Goal: Task Accomplishment & Management: Use online tool/utility

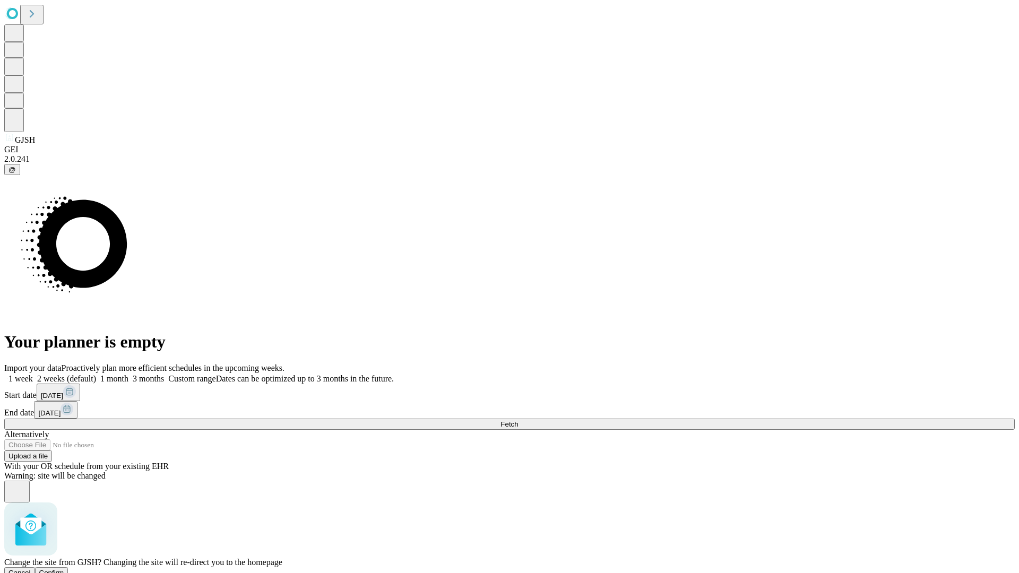
click at [64, 569] on span "Confirm" at bounding box center [51, 573] width 25 height 8
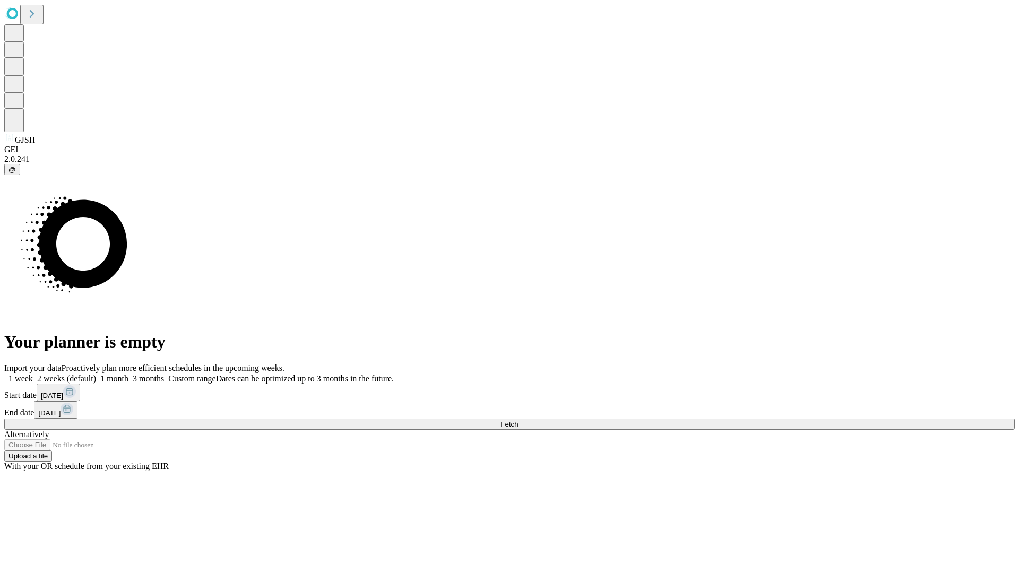
click at [96, 374] on label "2 weeks (default)" at bounding box center [64, 378] width 63 height 9
click at [518, 420] on span "Fetch" at bounding box center [509, 424] width 18 height 8
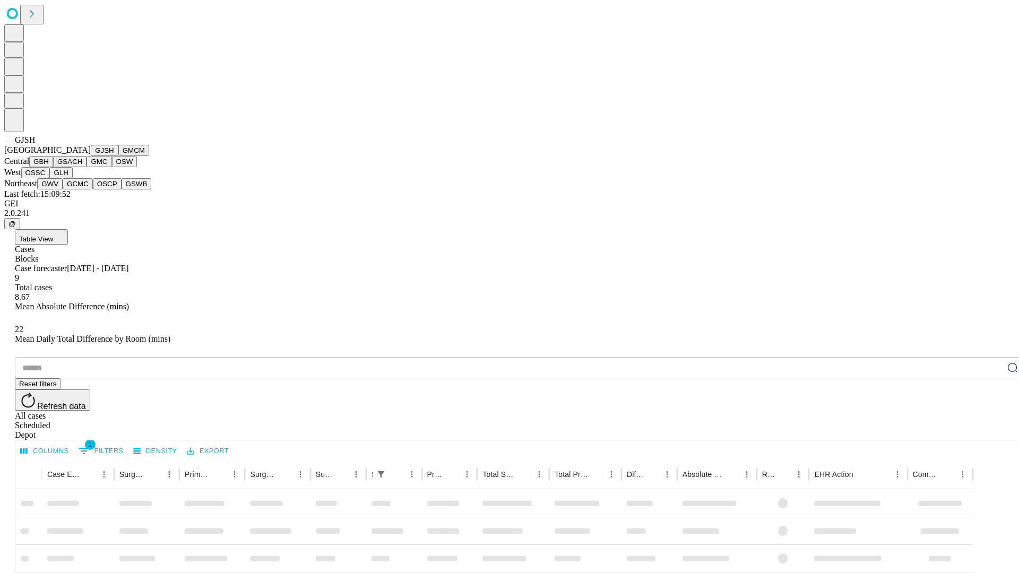
click at [118, 156] on button "GMCM" at bounding box center [133, 150] width 31 height 11
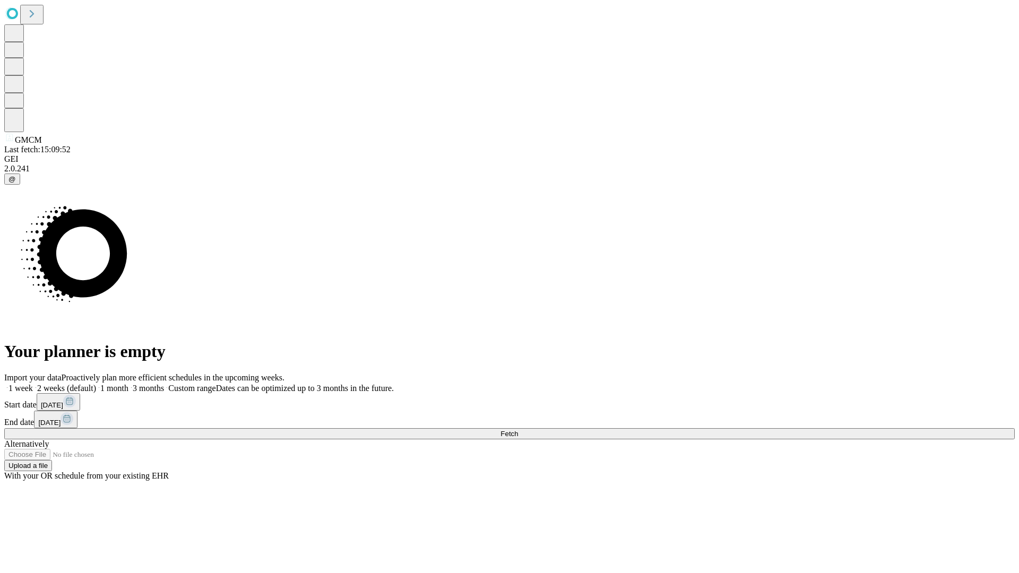
click at [96, 384] on label "2 weeks (default)" at bounding box center [64, 388] width 63 height 9
click at [518, 430] on span "Fetch" at bounding box center [509, 434] width 18 height 8
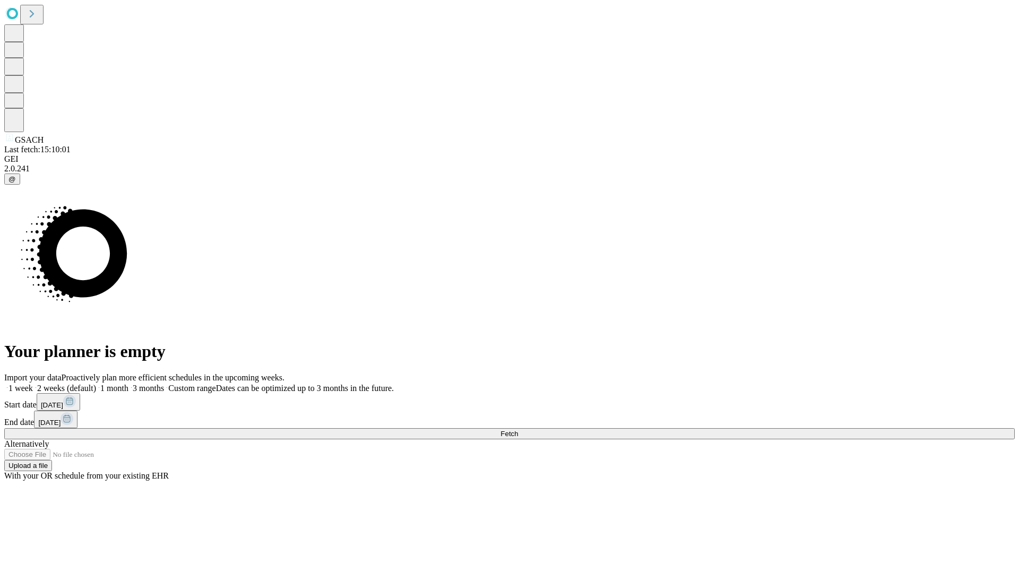
click at [96, 384] on label "2 weeks (default)" at bounding box center [64, 388] width 63 height 9
click at [518, 430] on span "Fetch" at bounding box center [509, 434] width 18 height 8
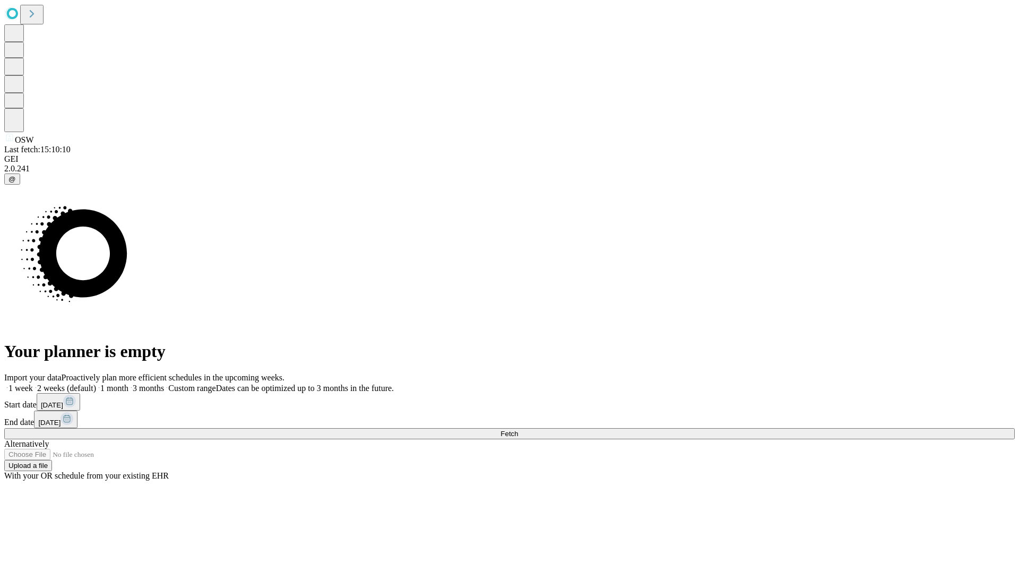
click at [96, 384] on label "2 weeks (default)" at bounding box center [64, 388] width 63 height 9
click at [518, 430] on span "Fetch" at bounding box center [509, 434] width 18 height 8
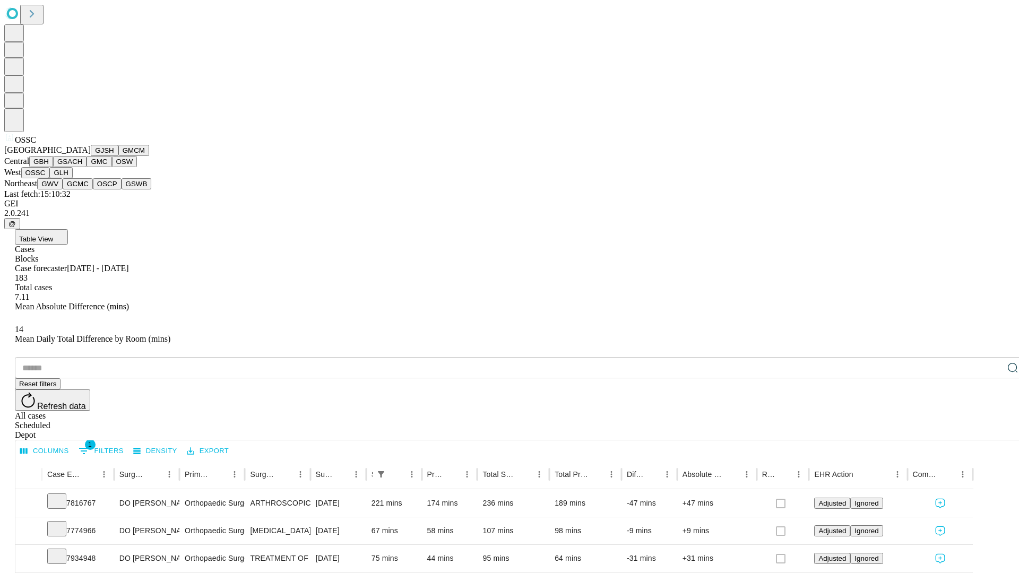
click at [72, 178] on button "GLH" at bounding box center [60, 172] width 23 height 11
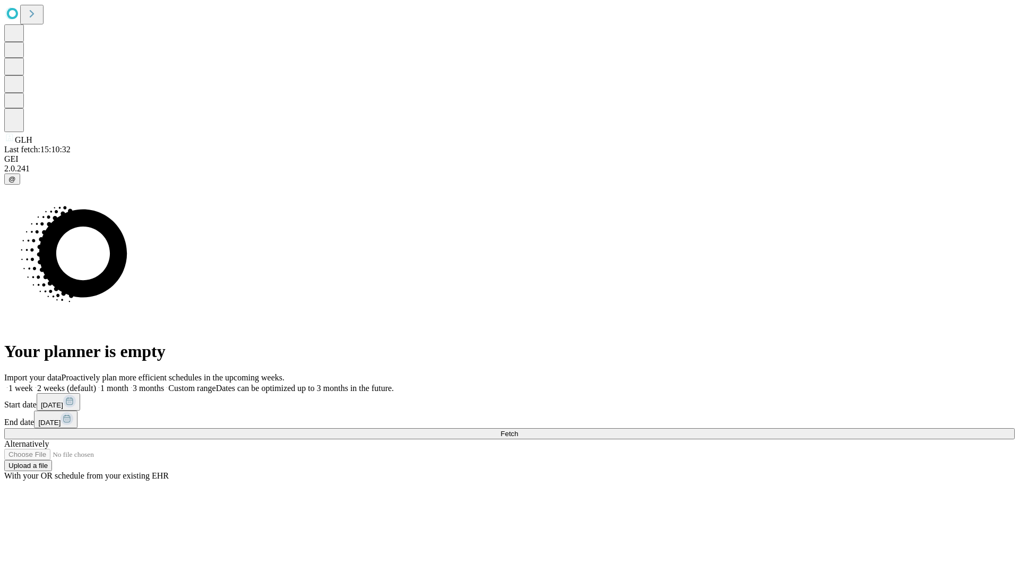
click at [96, 384] on label "2 weeks (default)" at bounding box center [64, 388] width 63 height 9
click at [518, 430] on span "Fetch" at bounding box center [509, 434] width 18 height 8
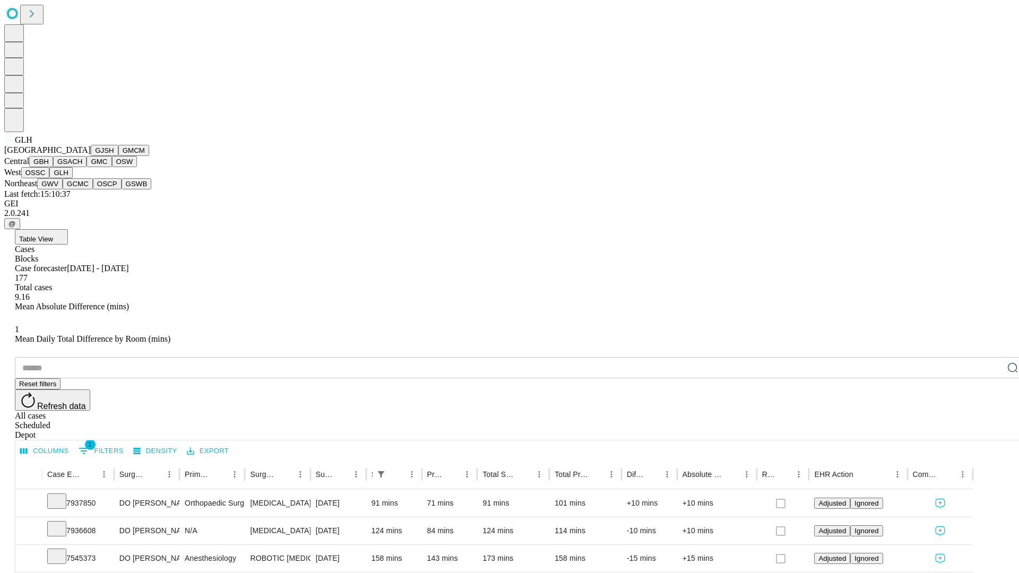
click at [63, 189] on button "GWV" at bounding box center [49, 183] width 25 height 11
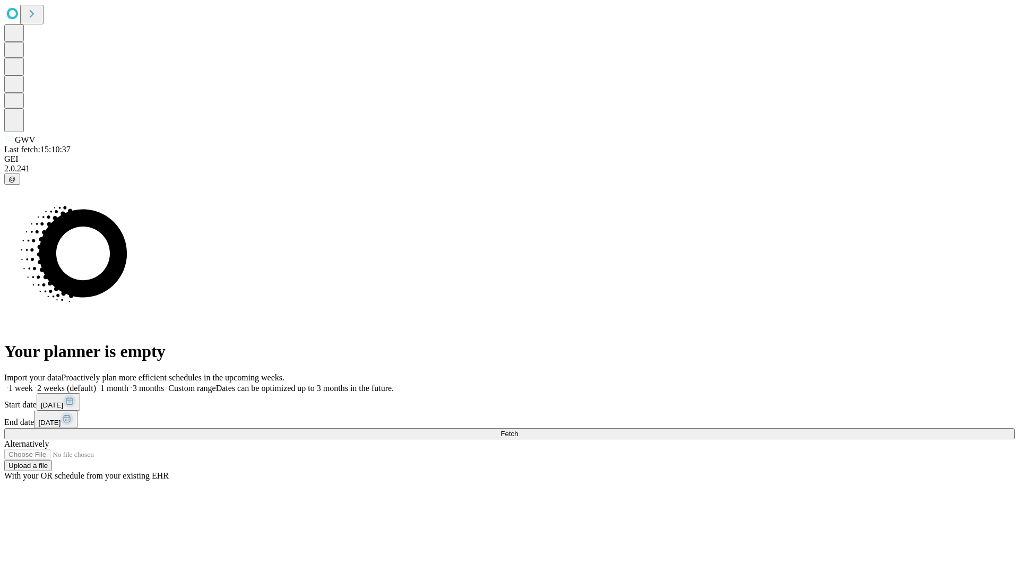
click at [96, 384] on label "2 weeks (default)" at bounding box center [64, 388] width 63 height 9
click at [518, 430] on span "Fetch" at bounding box center [509, 434] width 18 height 8
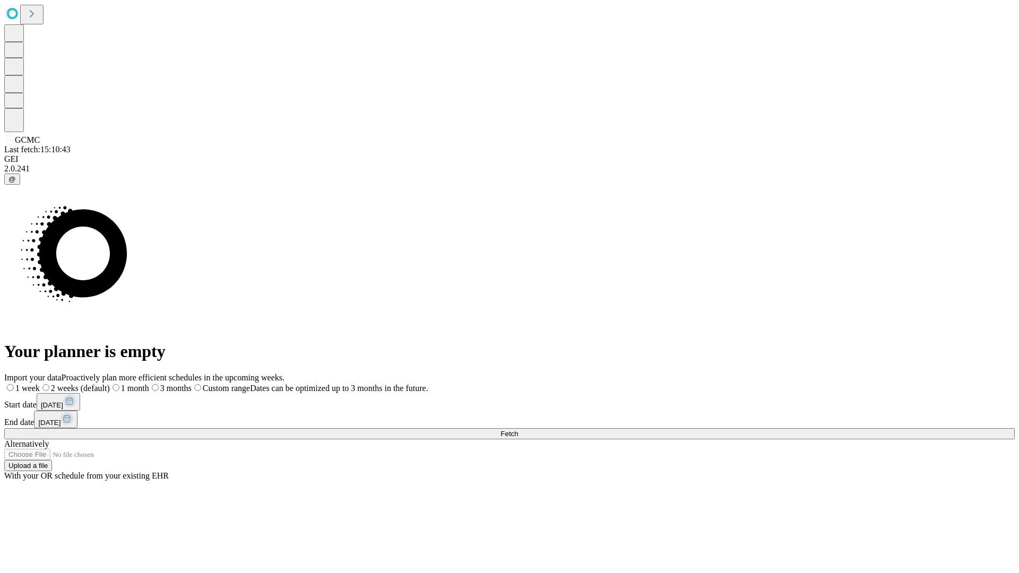
click at [110, 384] on label "2 weeks (default)" at bounding box center [75, 388] width 70 height 9
click at [518, 430] on span "Fetch" at bounding box center [509, 434] width 18 height 8
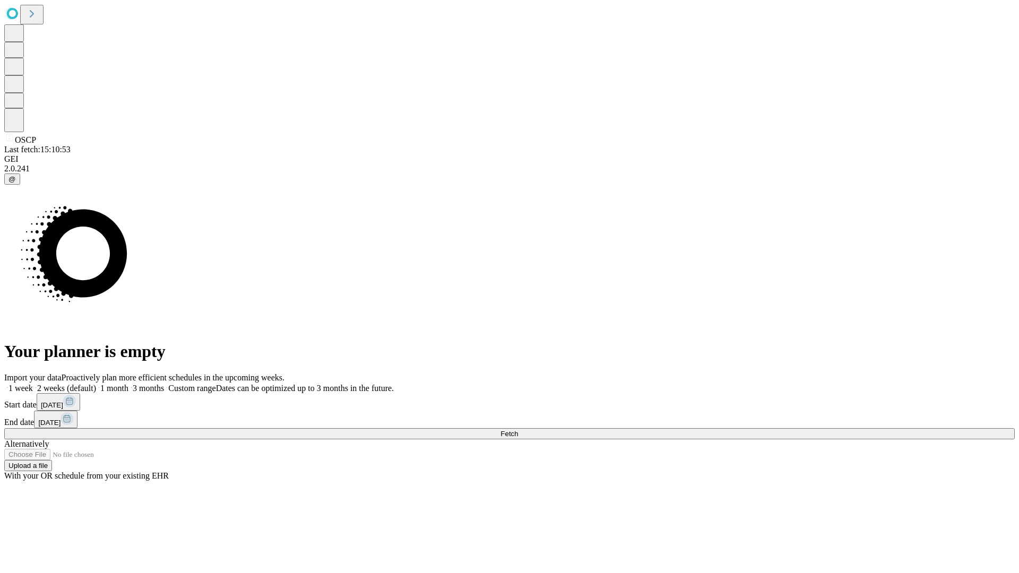
click at [96, 384] on label "2 weeks (default)" at bounding box center [64, 388] width 63 height 9
click at [518, 430] on span "Fetch" at bounding box center [509, 434] width 18 height 8
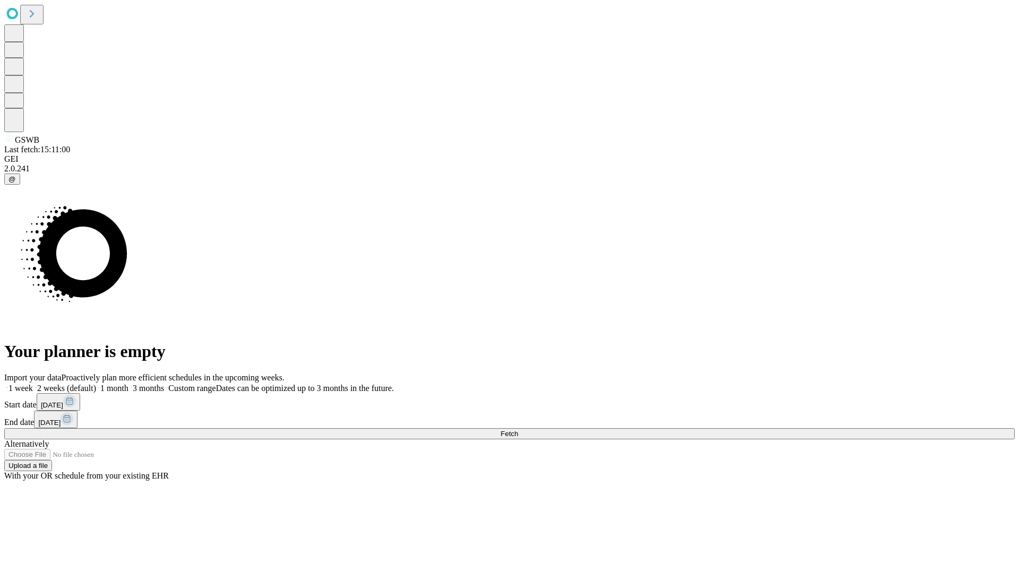
click at [96, 384] on label "2 weeks (default)" at bounding box center [64, 388] width 63 height 9
click at [518, 430] on span "Fetch" at bounding box center [509, 434] width 18 height 8
